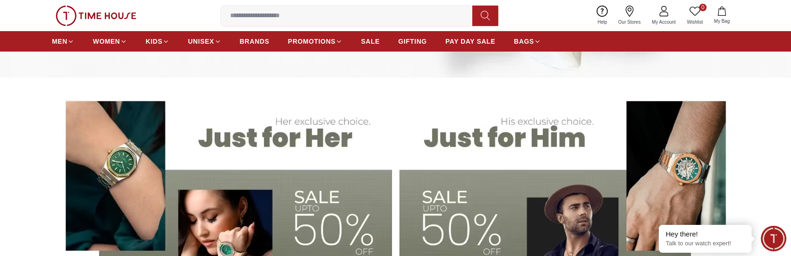
scroll to position [325, 0]
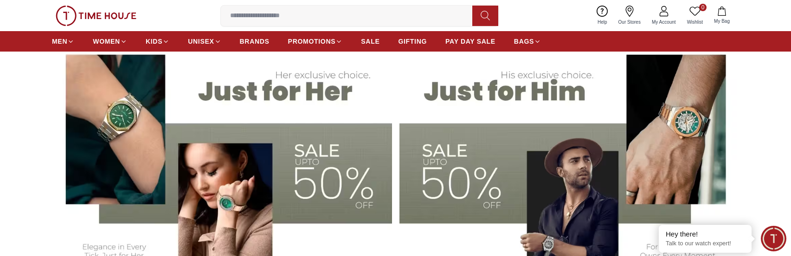
click at [322, 171] on img at bounding box center [222, 158] width 340 height 237
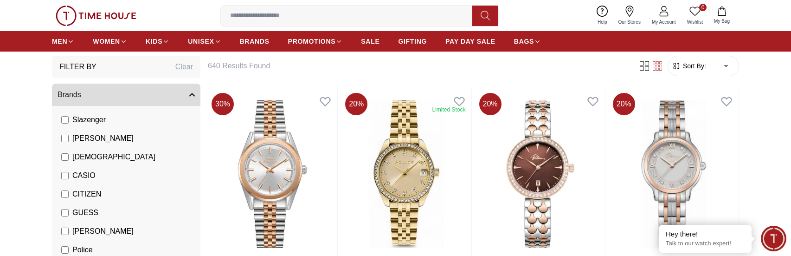
scroll to position [51, 0]
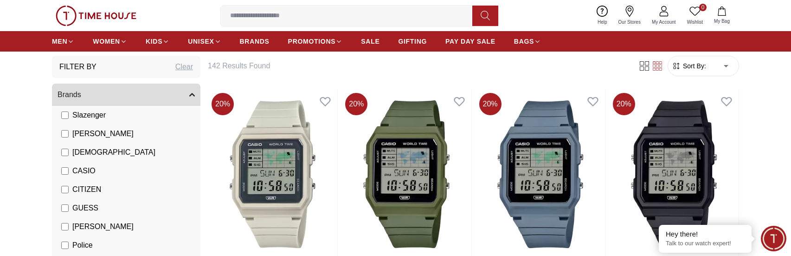
scroll to position [93, 0]
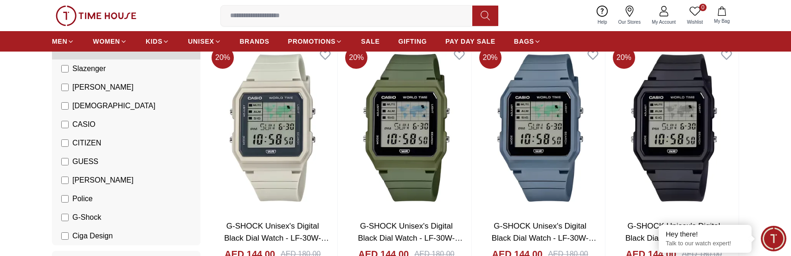
scroll to position [139, 0]
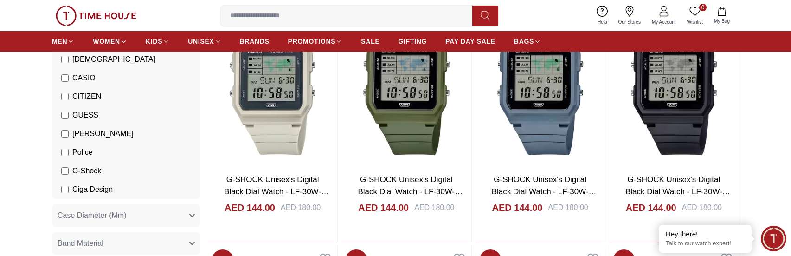
click at [64, 167] on label "G-Shock" at bounding box center [81, 170] width 40 height 11
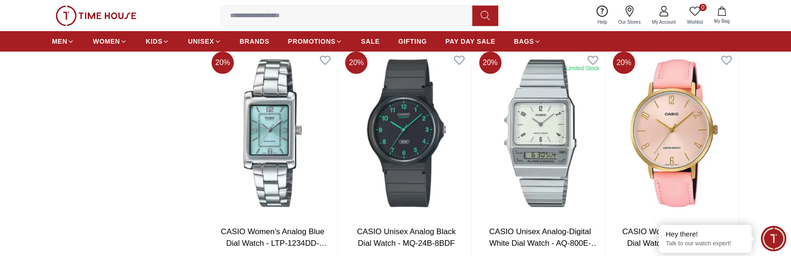
scroll to position [882, 0]
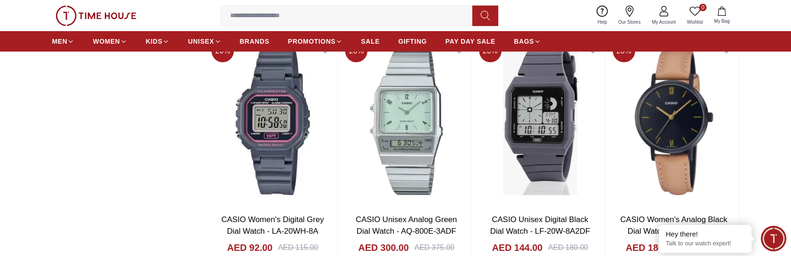
scroll to position [1206, 0]
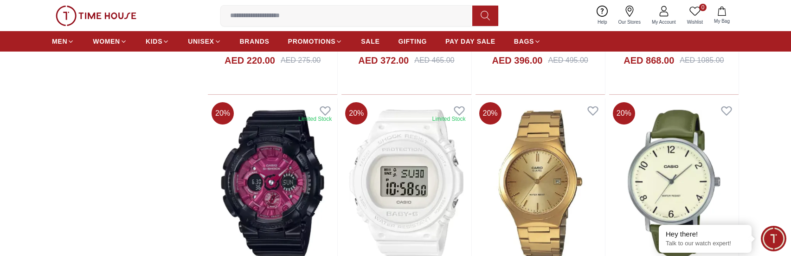
scroll to position [3759, 0]
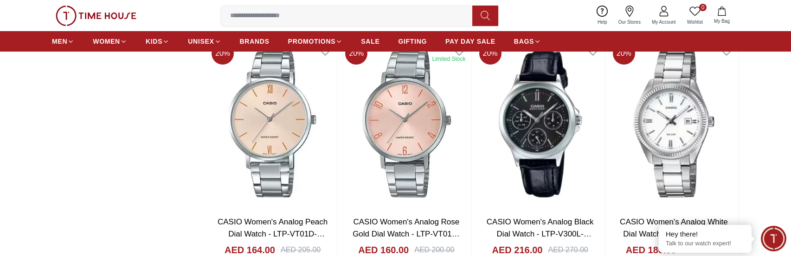
scroll to position [6125, 0]
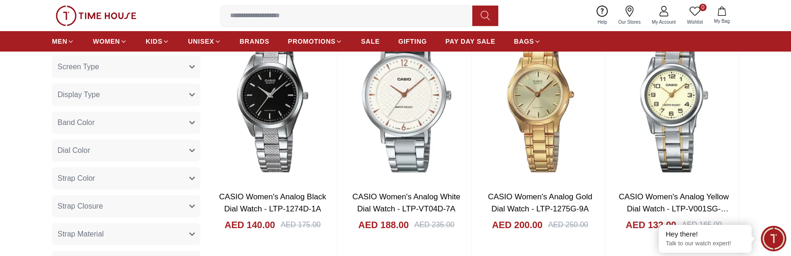
scroll to position [93, 0]
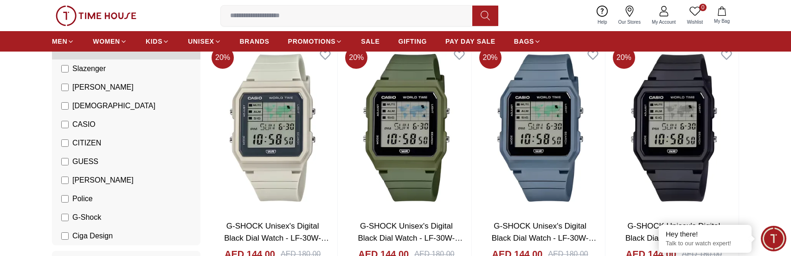
click at [65, 117] on li "CASIO" at bounding box center [128, 124] width 145 height 19
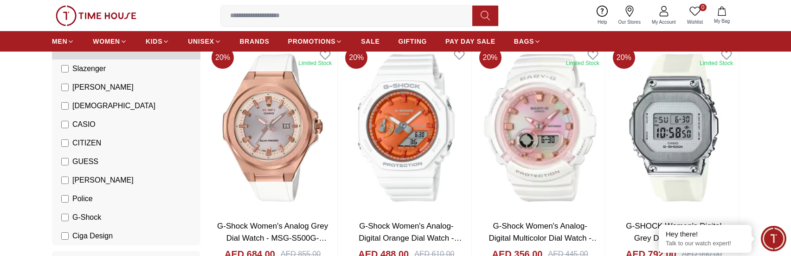
scroll to position [139, 0]
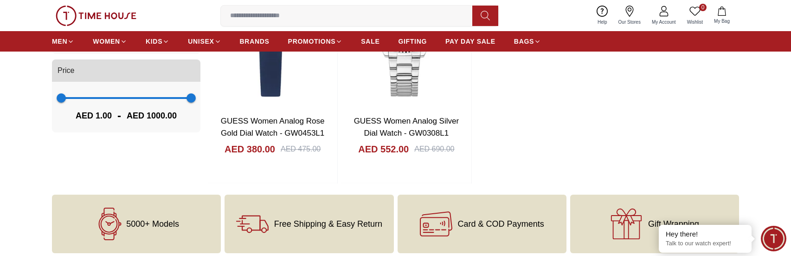
scroll to position [742, 0]
